Goal: Task Accomplishment & Management: Manage account settings

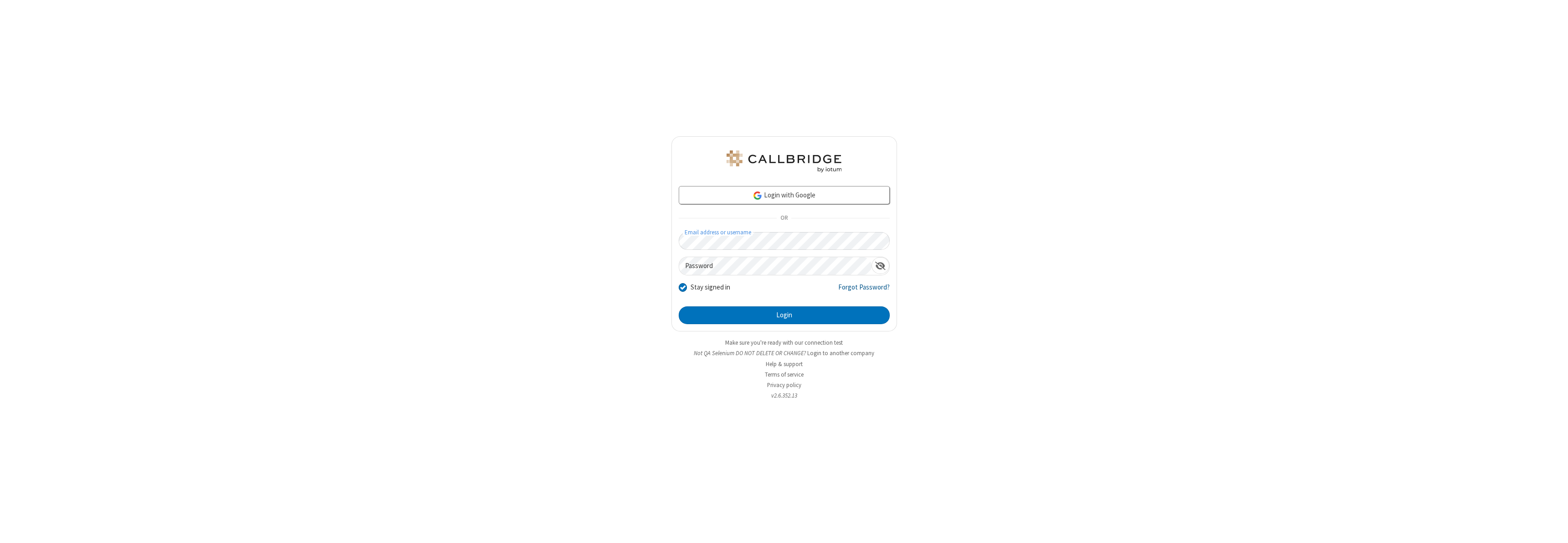
click at [864, 291] on link "Forgot Password?" at bounding box center [864, 290] width 52 height 17
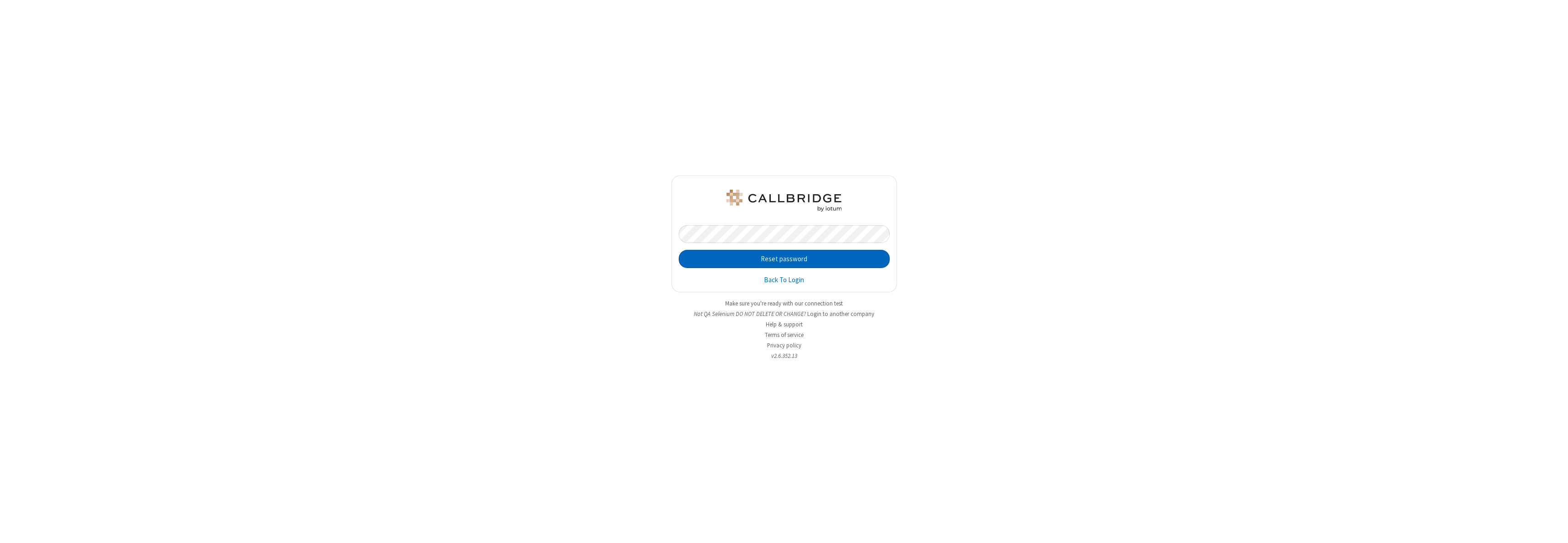
click at [784, 259] on button "Reset password" at bounding box center [784, 258] width 211 height 19
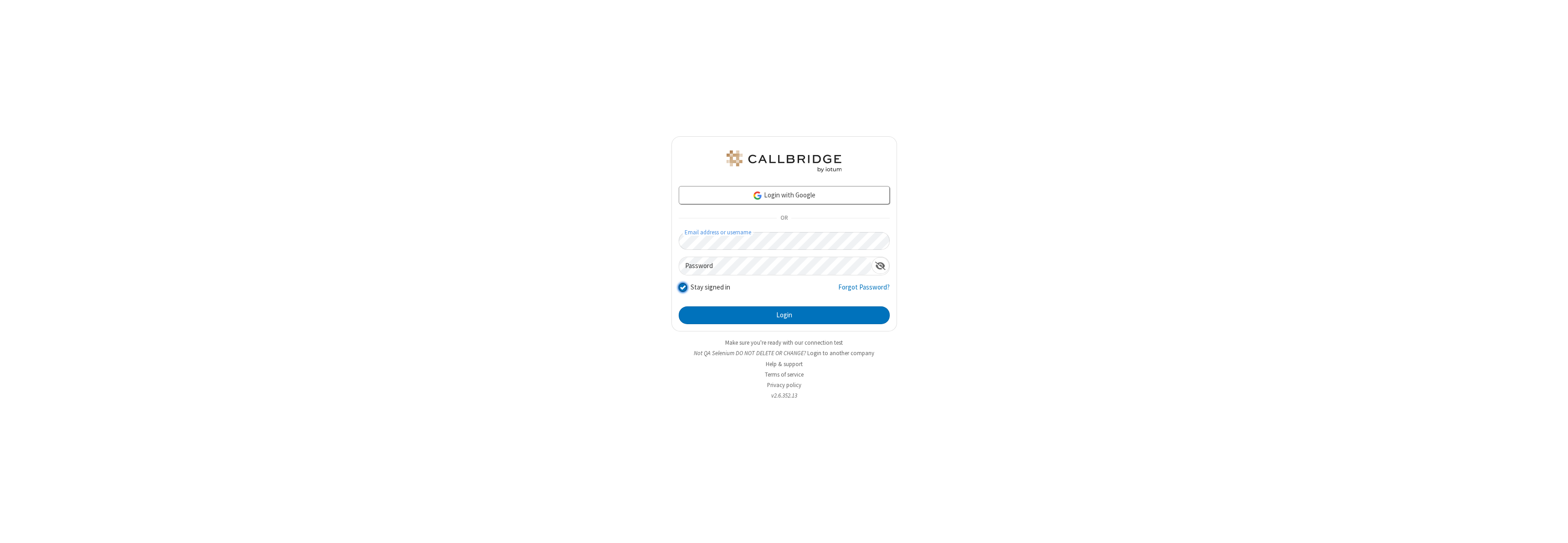
click at [682, 287] on input "Stay signed in" at bounding box center [683, 287] width 9 height 10
checkbox input "false"
click at [784, 315] on button "Login" at bounding box center [784, 315] width 211 height 19
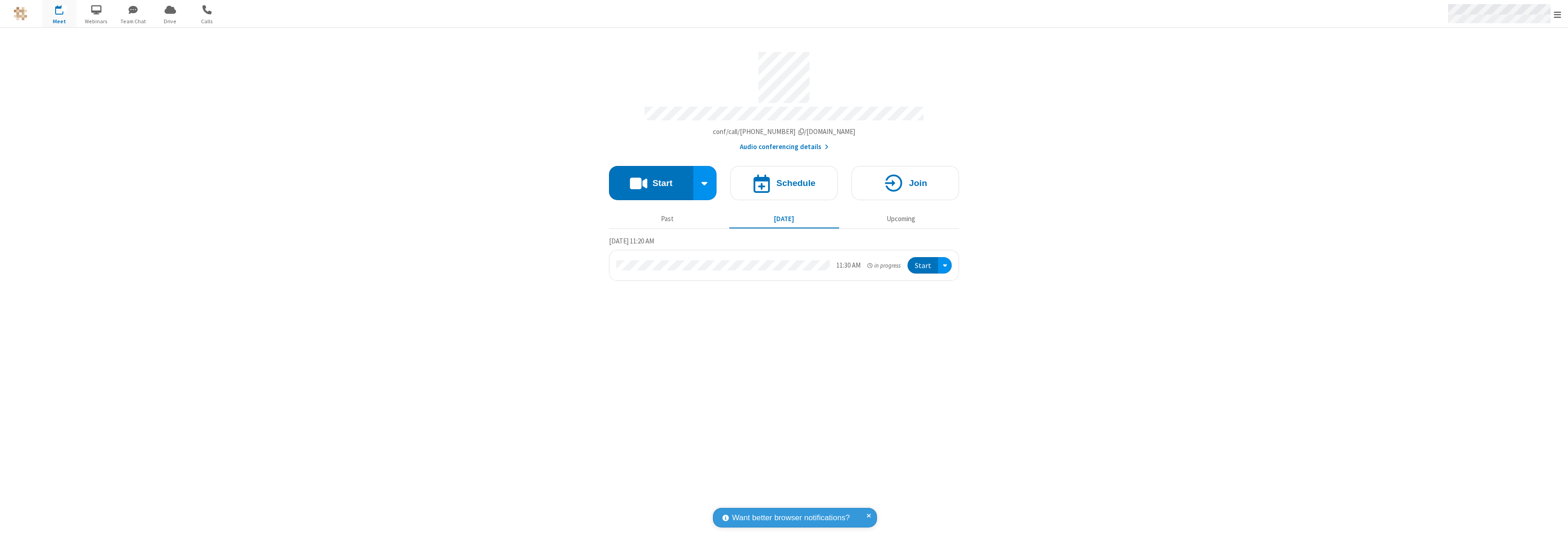
click at [1558, 13] on span "Open menu" at bounding box center [1557, 15] width 7 height 9
